Goal: Task Accomplishment & Management: Complete application form

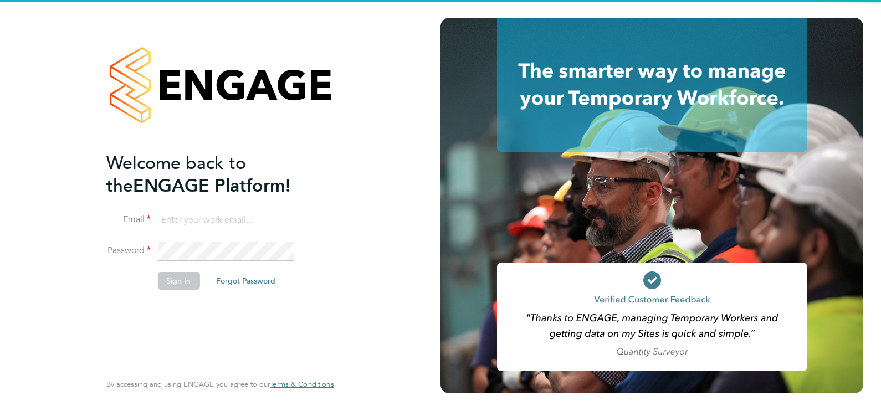
type input "ecrowe@skilledcareers.co.uk"
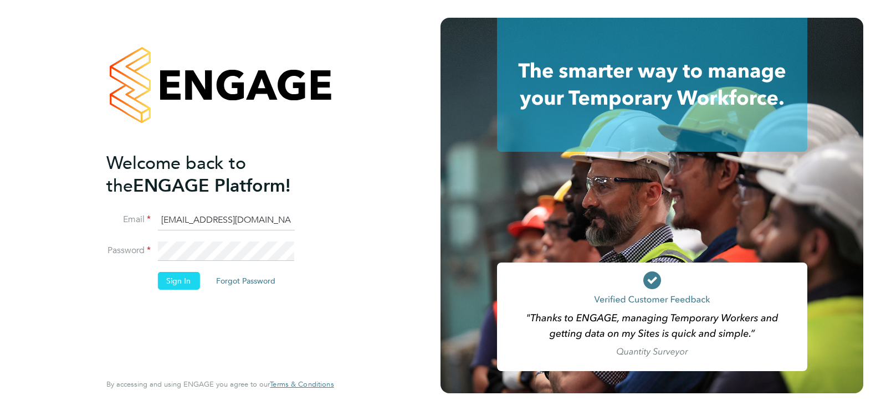
click at [185, 278] on button "Sign In" at bounding box center [178, 281] width 42 height 18
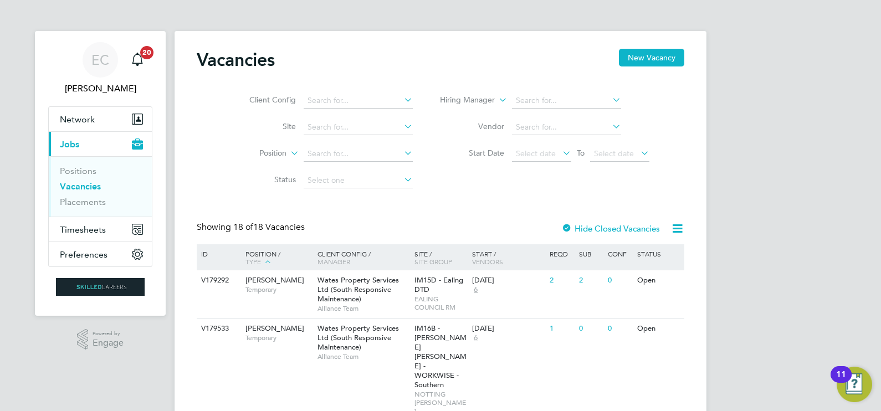
drag, startPoint x: 421, startPoint y: 283, endPoint x: 405, endPoint y: 208, distance: 76.5
click at [421, 283] on span "IM15D - Ealing DTD" at bounding box center [439, 284] width 49 height 19
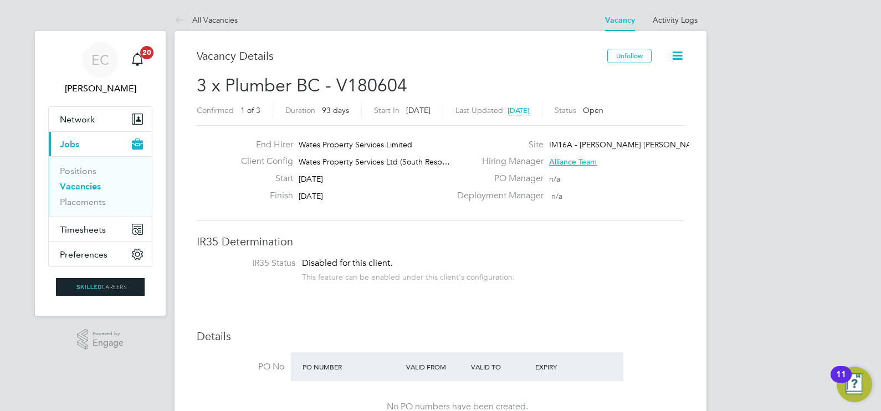
click at [86, 184] on link "Vacancies" at bounding box center [80, 186] width 41 height 11
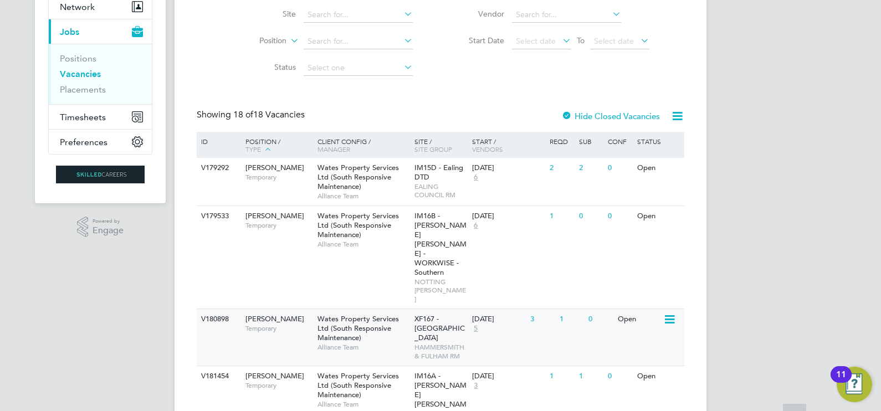
scroll to position [158, 0]
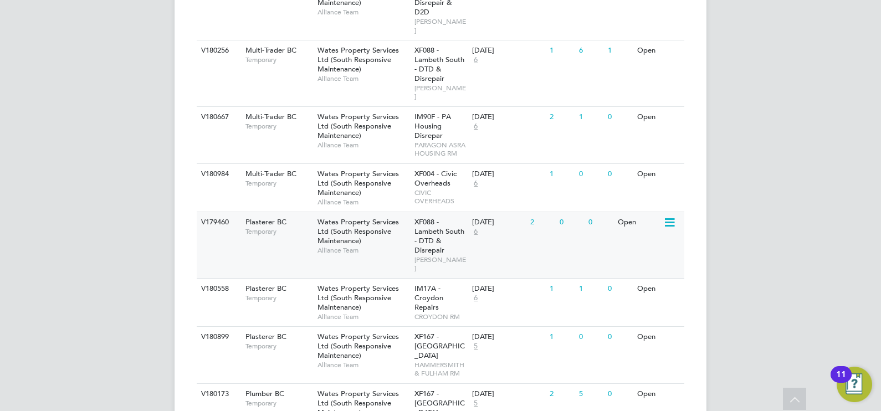
scroll to position [920, 0]
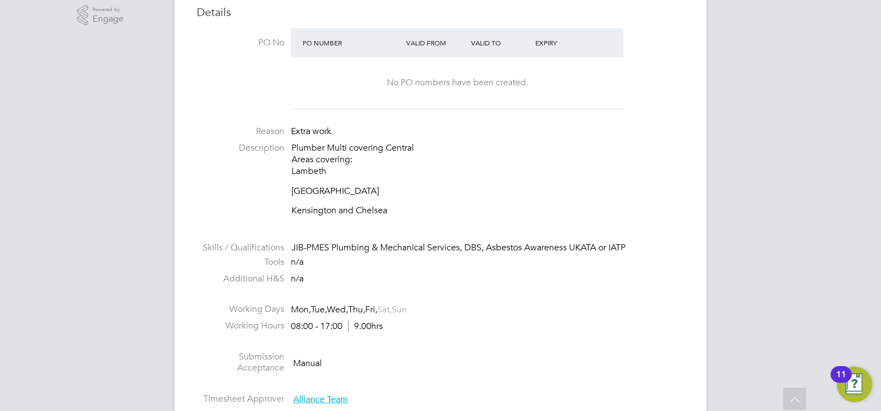
scroll to position [346, 0]
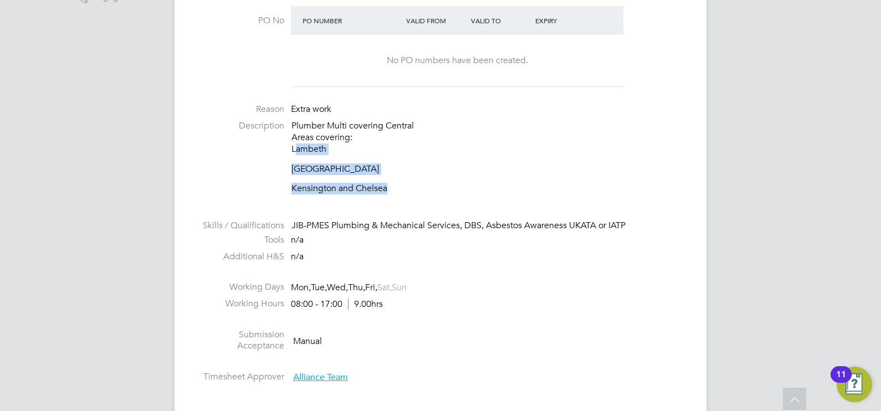
drag, startPoint x: 292, startPoint y: 147, endPoint x: 387, endPoint y: 184, distance: 102.6
click at [387, 184] on div "Plumber Multi covering Central Areas covering: Lambeth Westminster Kensington a…" at bounding box center [488, 157] width 393 height 74
click at [387, 184] on p "Kensington and Chelsea" at bounding box center [488, 189] width 393 height 12
click at [388, 187] on p "Kensington and Chelsea" at bounding box center [488, 189] width 393 height 12
drag, startPoint x: 389, startPoint y: 187, endPoint x: 291, endPoint y: 151, distance: 104.0
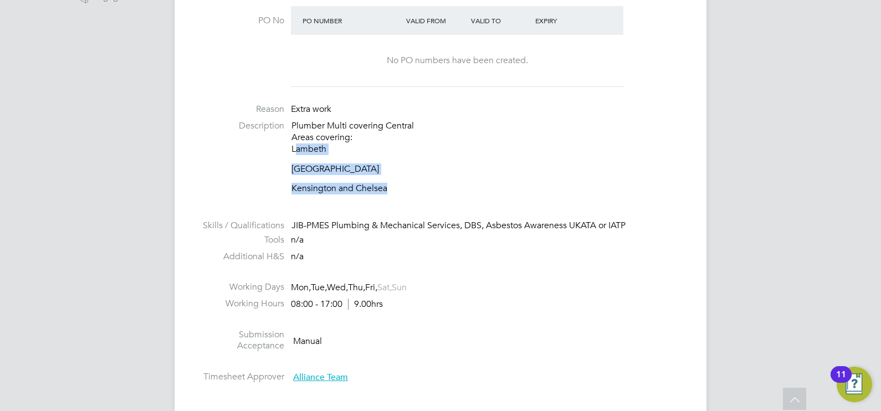
click at [292, 151] on div "Plumber Multi covering Central Areas covering: Lambeth Westminster Kensington a…" at bounding box center [488, 157] width 393 height 74
click at [291, 151] on li "Description Plumber Multi covering Central Areas covering: Lambeth Westminster …" at bounding box center [441, 162] width 488 height 85
drag, startPoint x: 291, startPoint y: 151, endPoint x: 298, endPoint y: 159, distance: 10.2
click at [298, 159] on div "Plumber Multi covering Central Areas covering: Lambeth Westminster Kensington a…" at bounding box center [488, 157] width 393 height 74
drag, startPoint x: 298, startPoint y: 159, endPoint x: 289, endPoint y: 149, distance: 12.9
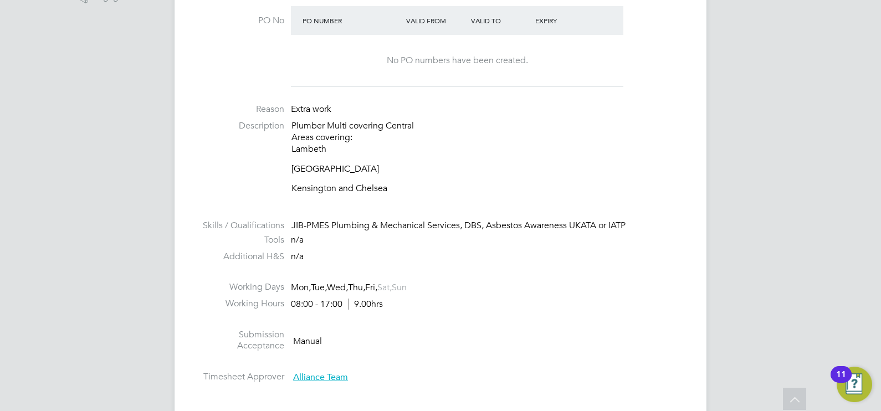
click at [289, 149] on li "Description Plumber Multi covering Central Areas covering: Lambeth Westminster …" at bounding box center [441, 162] width 488 height 85
drag, startPoint x: 293, startPoint y: 146, endPoint x: 386, endPoint y: 186, distance: 101.3
click at [386, 186] on div "Plumber Multi covering Central Areas covering: Lambeth Westminster Kensington a…" at bounding box center [488, 157] width 393 height 74
click at [387, 187] on p "Kensington and Chelsea" at bounding box center [488, 189] width 393 height 12
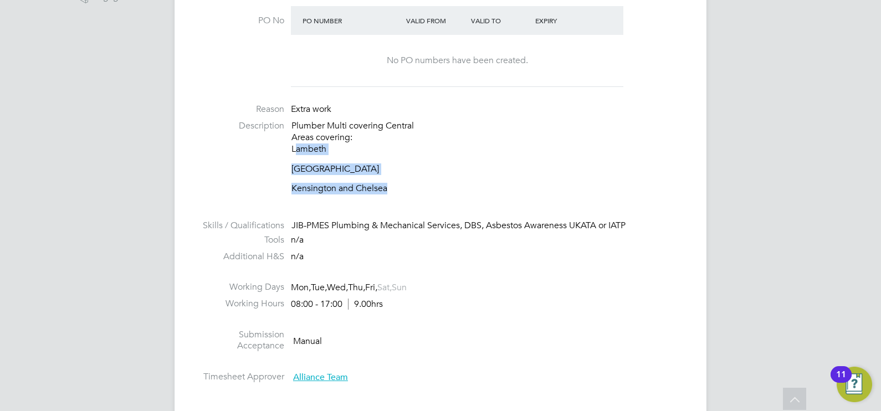
click at [387, 187] on p "Kensington and Chelsea" at bounding box center [488, 189] width 393 height 12
click at [383, 188] on p "Kensington and Chelsea" at bounding box center [488, 189] width 393 height 12
drag, startPoint x: 387, startPoint y: 186, endPoint x: 294, endPoint y: 149, distance: 100.8
click at [294, 149] on div "Plumber Multi covering Central Areas covering: Lambeth Westminster Kensington a…" at bounding box center [488, 157] width 393 height 74
click at [293, 148] on p "Plumber Multi covering Central Areas covering: Lambeth" at bounding box center [488, 137] width 393 height 34
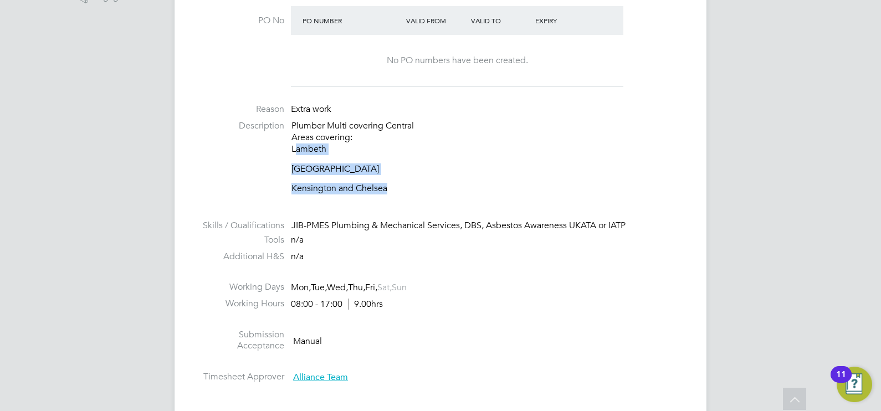
drag, startPoint x: 292, startPoint y: 148, endPoint x: 389, endPoint y: 188, distance: 104.9
click at [389, 188] on div "Plumber Multi covering Central Areas covering: Lambeth Westminster Kensington a…" at bounding box center [488, 157] width 393 height 74
click at [389, 188] on p "Kensington and Chelsea" at bounding box center [488, 189] width 393 height 12
click at [395, 186] on p "Kensington and Chelsea" at bounding box center [488, 189] width 393 height 12
drag, startPoint x: 392, startPoint y: 188, endPoint x: 289, endPoint y: 149, distance: 110.5
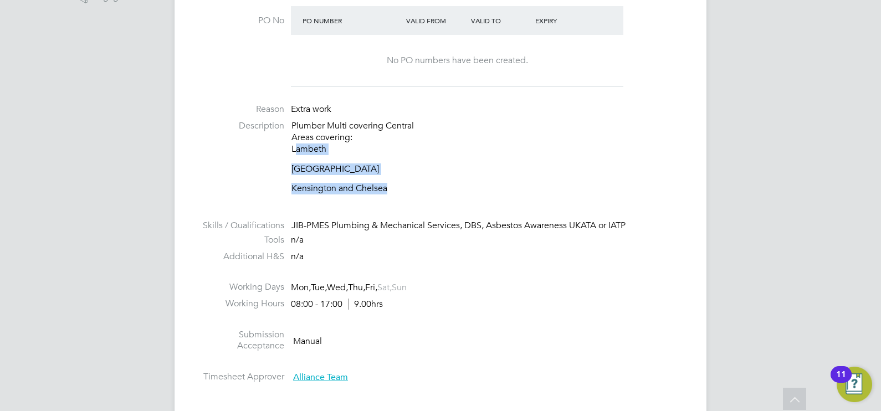
click at [289, 149] on li "Description Plumber Multi covering Central Areas covering: Lambeth Westminster …" at bounding box center [441, 162] width 488 height 85
click at [299, 149] on p "Plumber Multi covering Central Areas covering: Lambeth" at bounding box center [488, 137] width 393 height 34
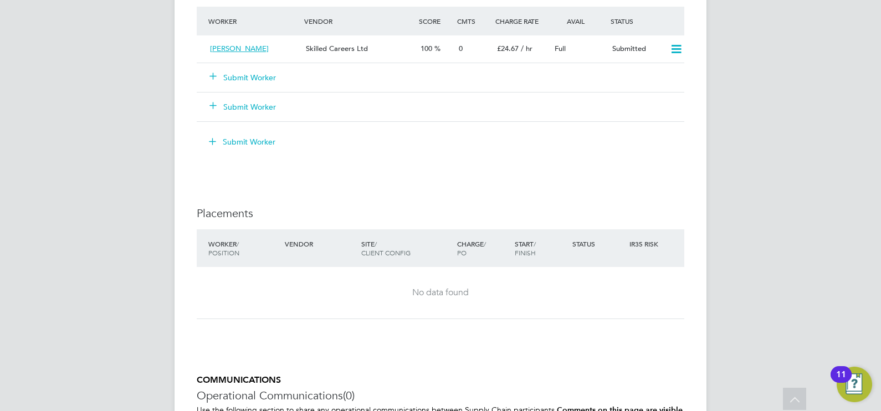
scroll to position [1108, 0]
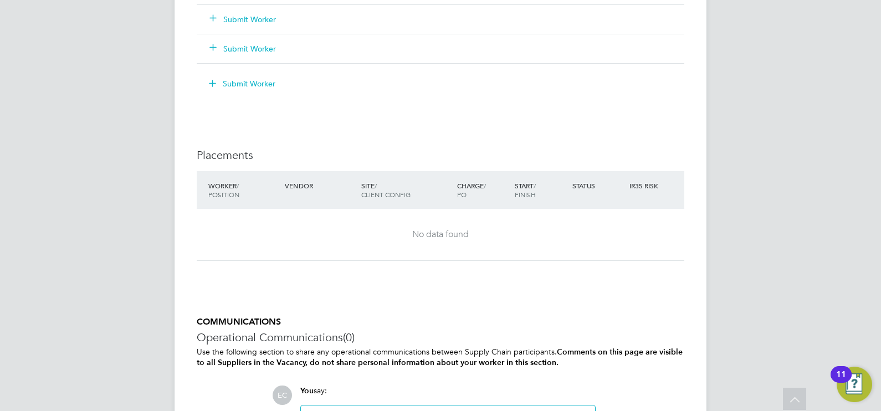
click at [264, 19] on button "Submit Worker" at bounding box center [243, 19] width 67 height 11
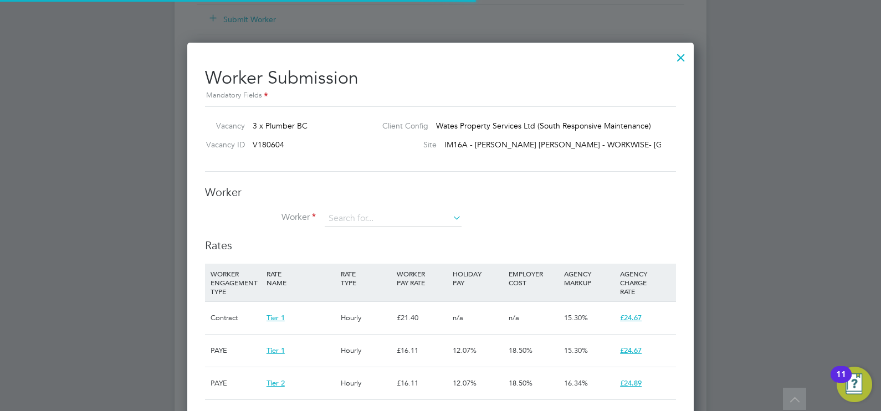
scroll to position [6, 6]
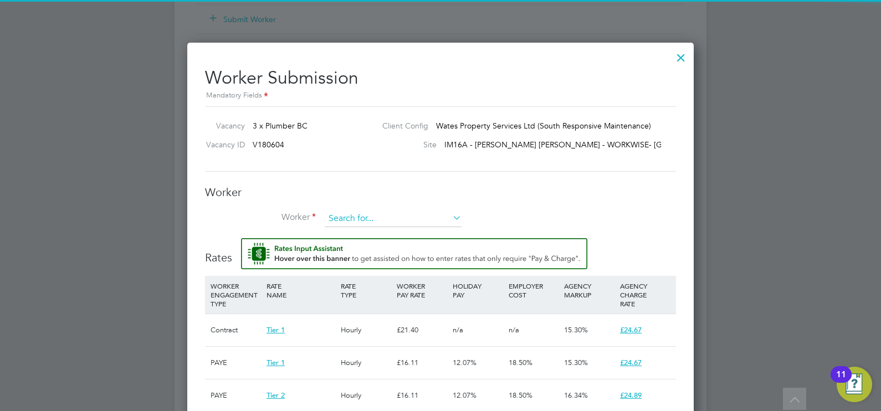
click at [351, 216] on input at bounding box center [393, 219] width 137 height 17
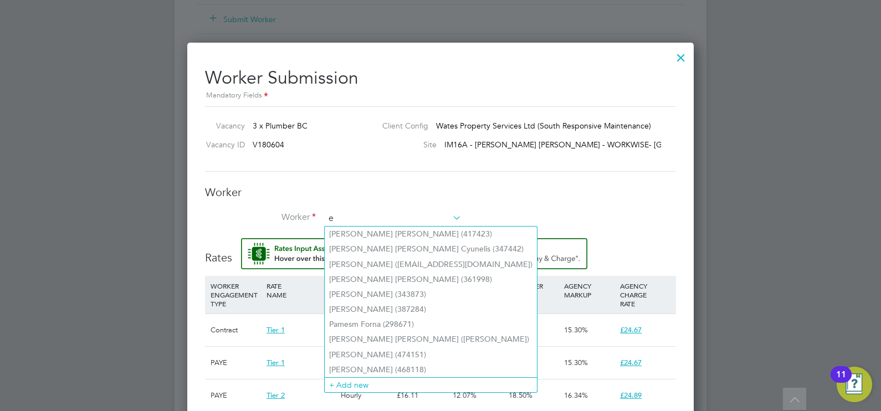
scroll to position [869, 507]
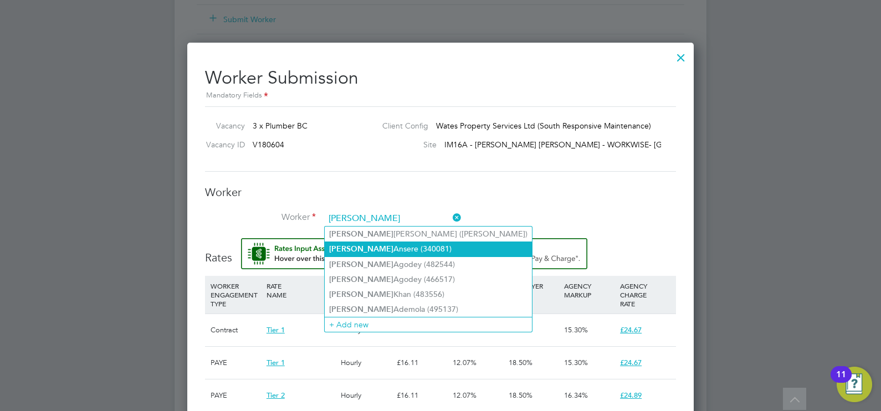
click at [370, 249] on li "Emmanuel Ansere (340081)" at bounding box center [428, 249] width 207 height 15
type input "Emmanuel Ansere (340081)"
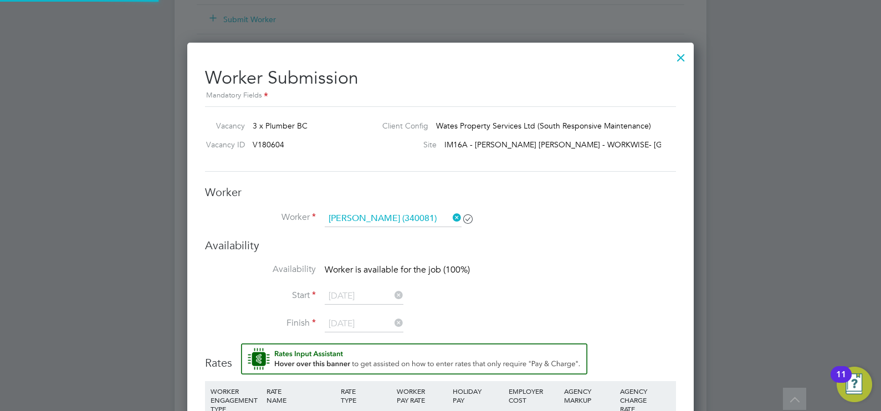
scroll to position [975, 507]
type input "27 Nov 2025"
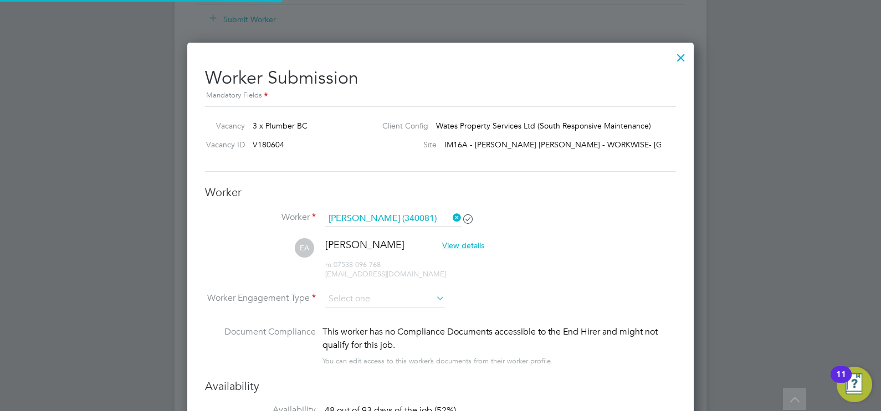
scroll to position [1116, 507]
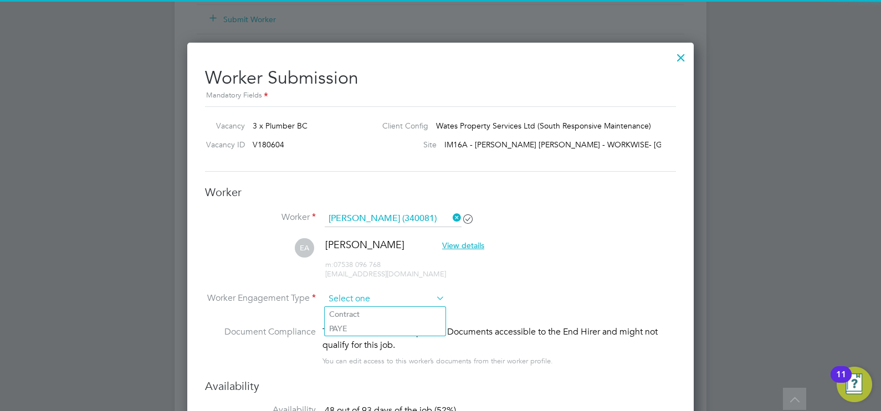
click at [360, 296] on input at bounding box center [385, 299] width 120 height 17
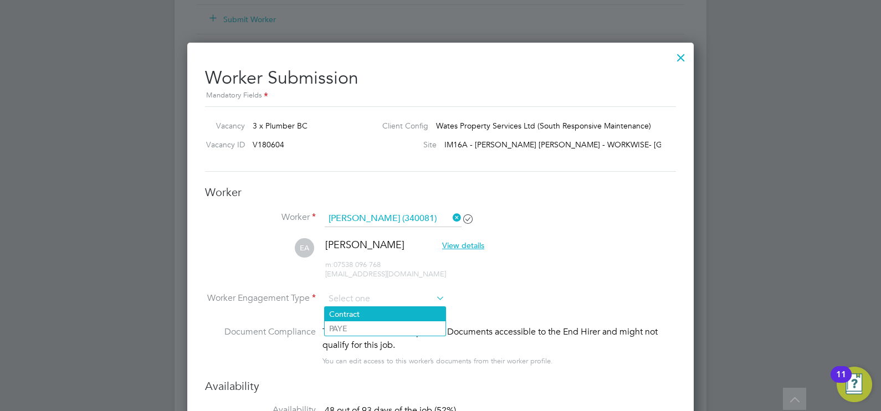
click at [366, 311] on li "Contract" at bounding box center [385, 314] width 121 height 14
type input "Contract"
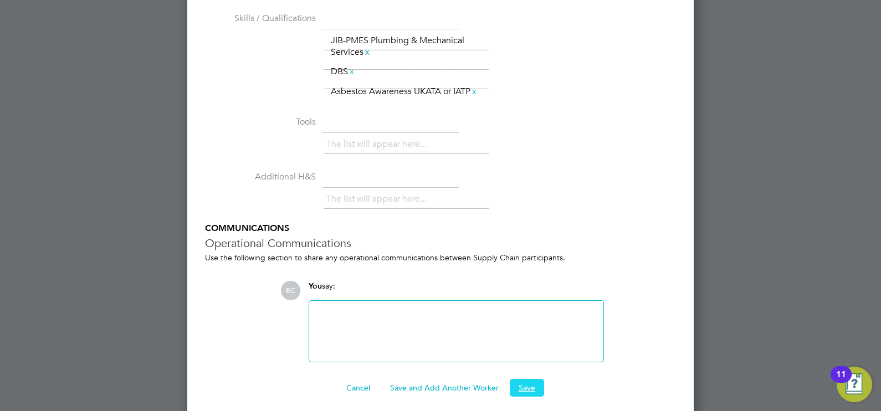
click at [524, 396] on button "Save" at bounding box center [527, 388] width 34 height 18
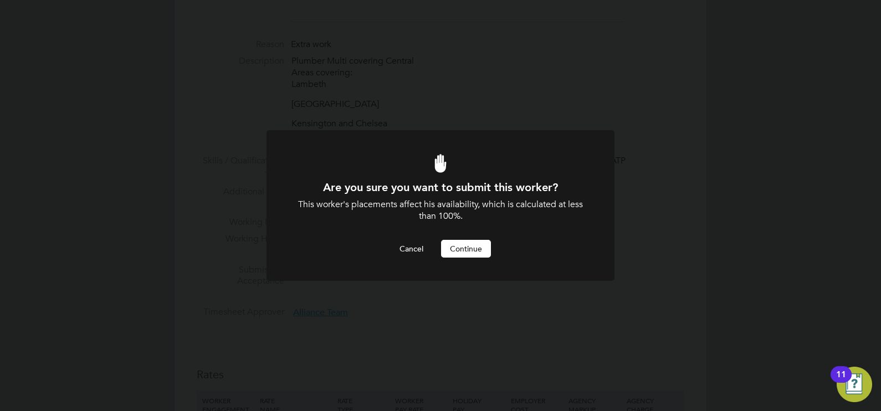
click at [458, 253] on button "Continue" at bounding box center [466, 249] width 50 height 18
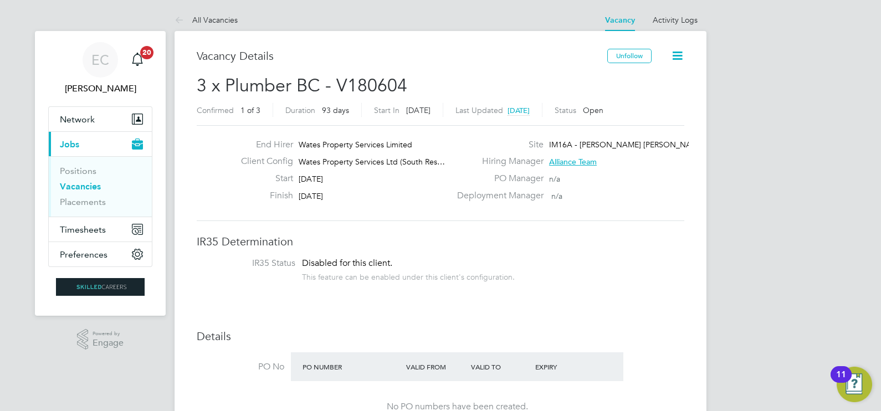
click at [94, 183] on link "Vacancies" at bounding box center [80, 186] width 41 height 11
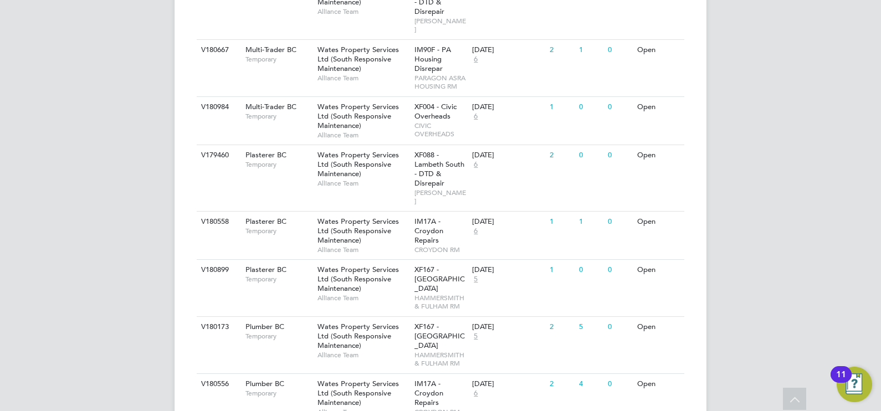
click at [445, 351] on span "HAMMERSMITH & FULHAM RM" at bounding box center [441, 359] width 53 height 17
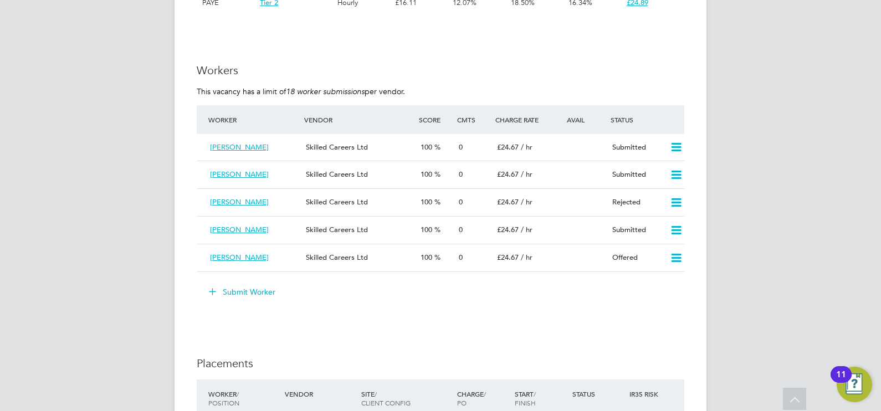
scroll to position [6, 6]
